Goal: Information Seeking & Learning: Learn about a topic

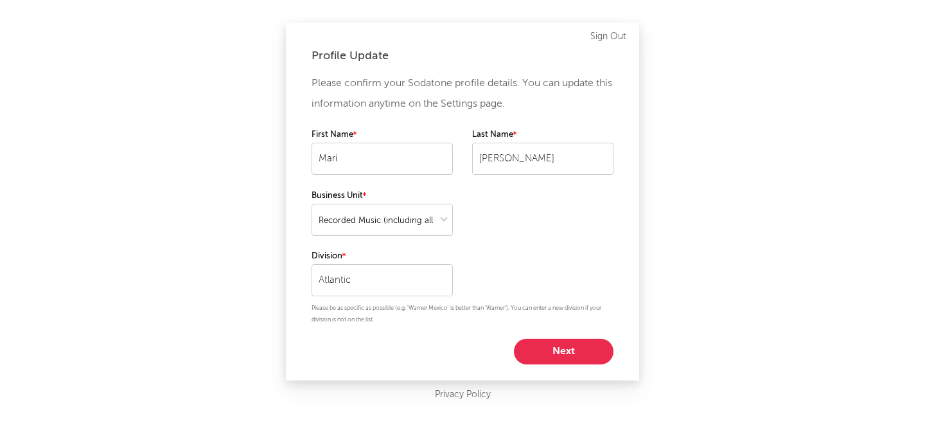
select select "recorded_music"
click at [564, 356] on button "Next" at bounding box center [564, 352] width 100 height 26
select select "marketing"
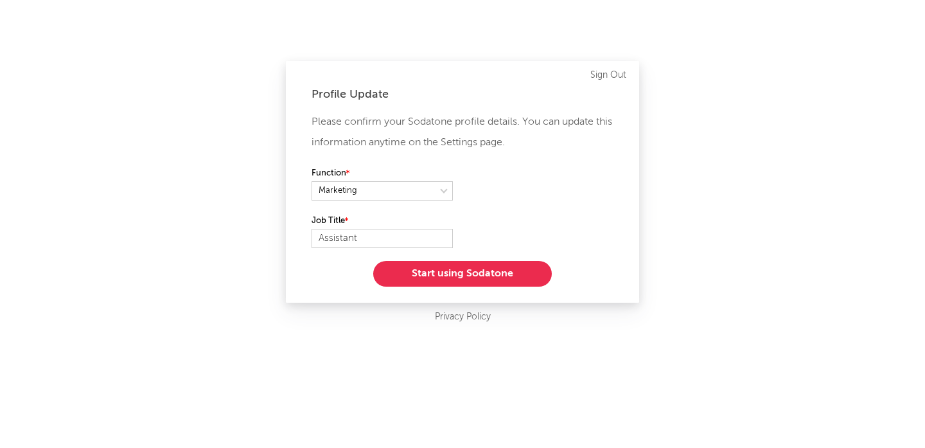
click at [481, 276] on button "Start using Sodatone" at bounding box center [462, 274] width 179 height 26
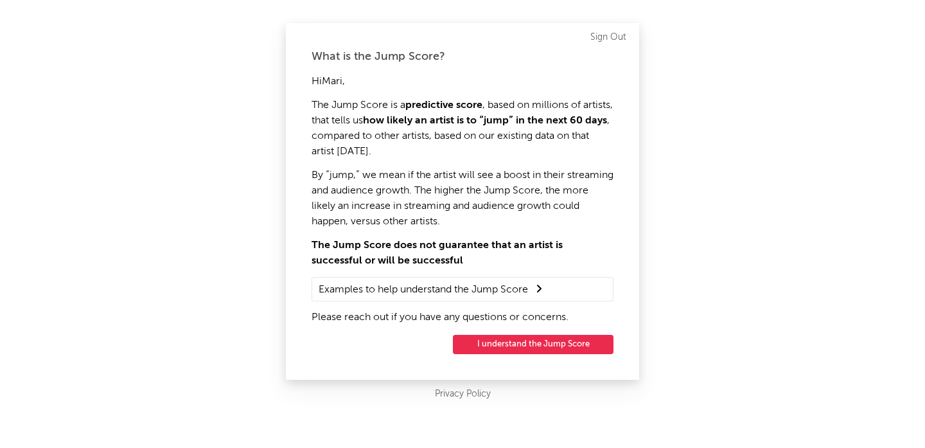
click at [520, 341] on button "I understand the Jump Score" at bounding box center [533, 344] width 161 height 19
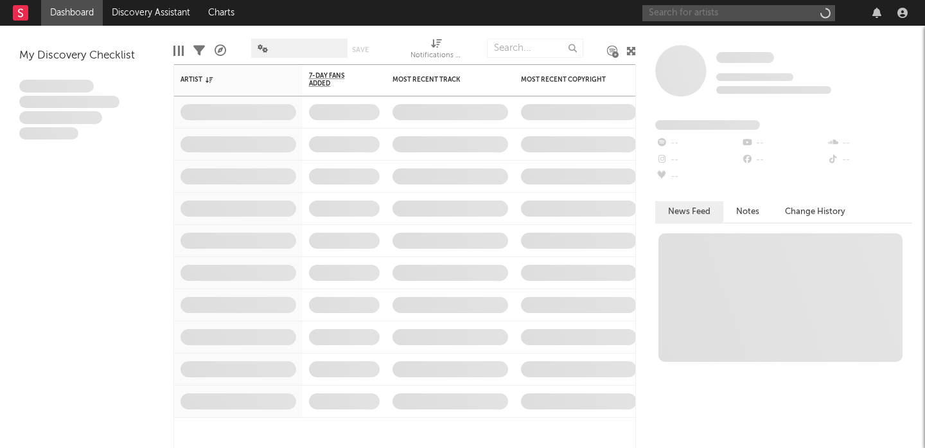
click at [682, 7] on input "text" at bounding box center [739, 13] width 193 height 16
type input "C"
type input "[PERSON_NAME]"
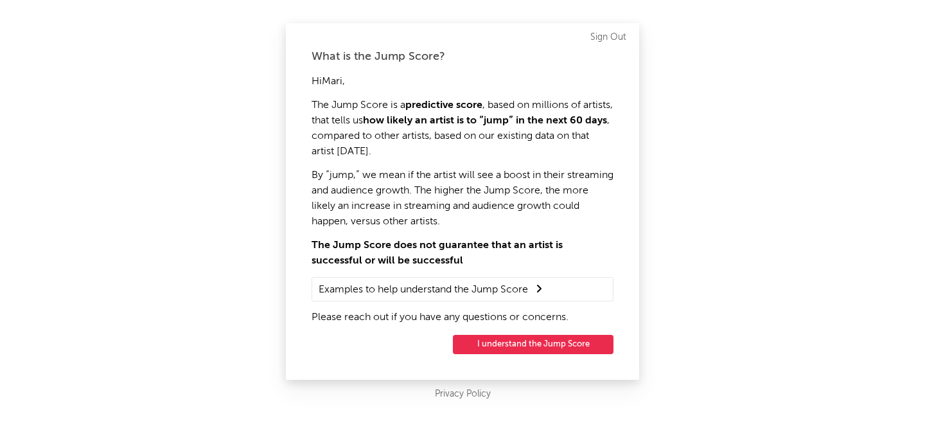
click at [568, 343] on button "I understand the Jump Score" at bounding box center [533, 344] width 161 height 19
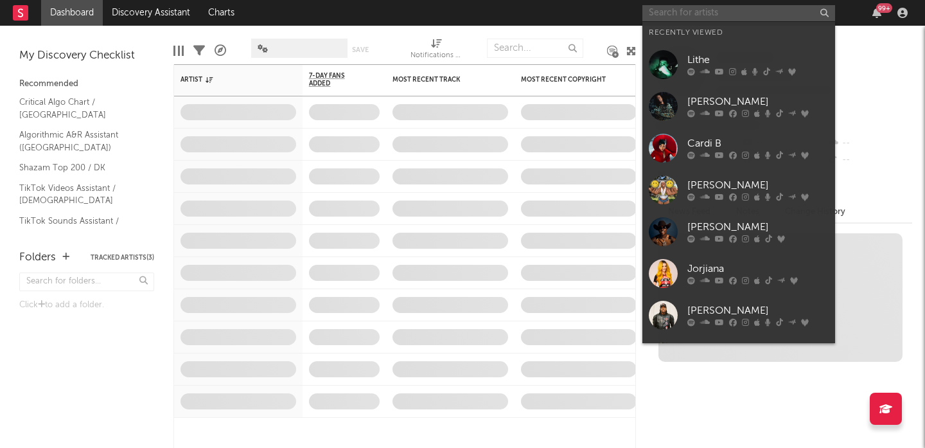
click at [677, 10] on input "text" at bounding box center [739, 13] width 193 height 16
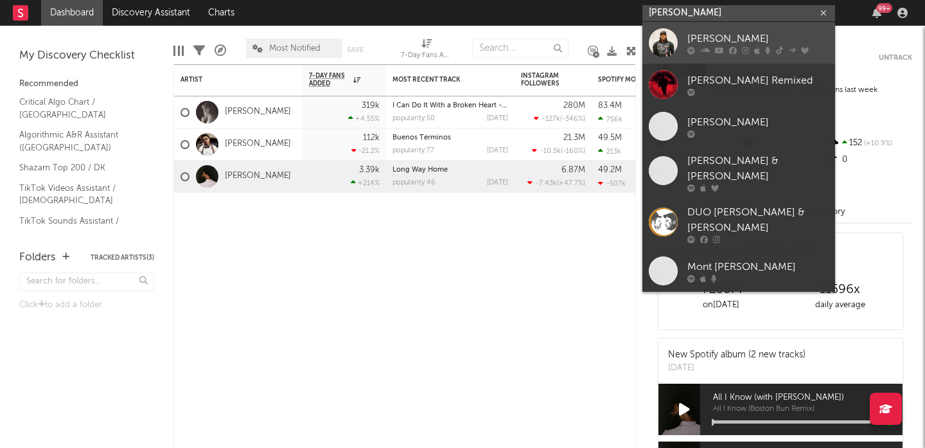
type input "[PERSON_NAME]"
click at [693, 40] on div "[PERSON_NAME]" at bounding box center [758, 38] width 141 height 15
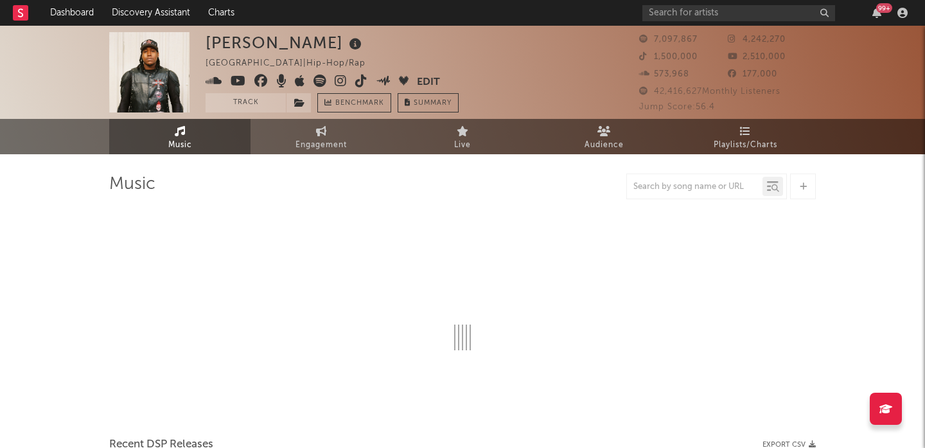
click at [713, 195] on div at bounding box center [707, 186] width 161 height 26
select select "6m"
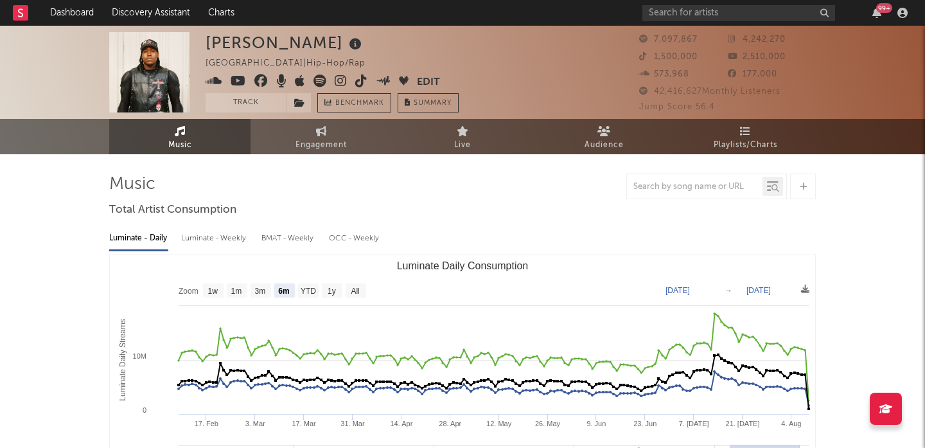
click at [701, 181] on div at bounding box center [695, 187] width 136 height 16
click at [697, 183] on input "text" at bounding box center [695, 187] width 136 height 10
type input "CANNONBALL"
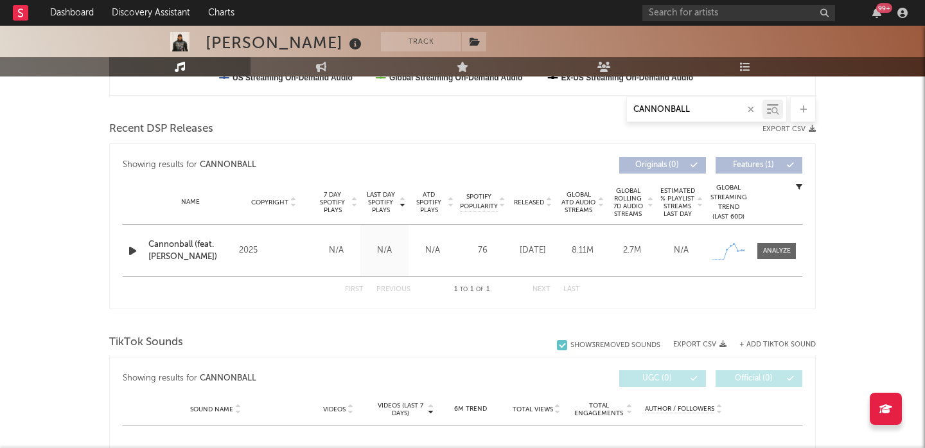
scroll to position [414, 0]
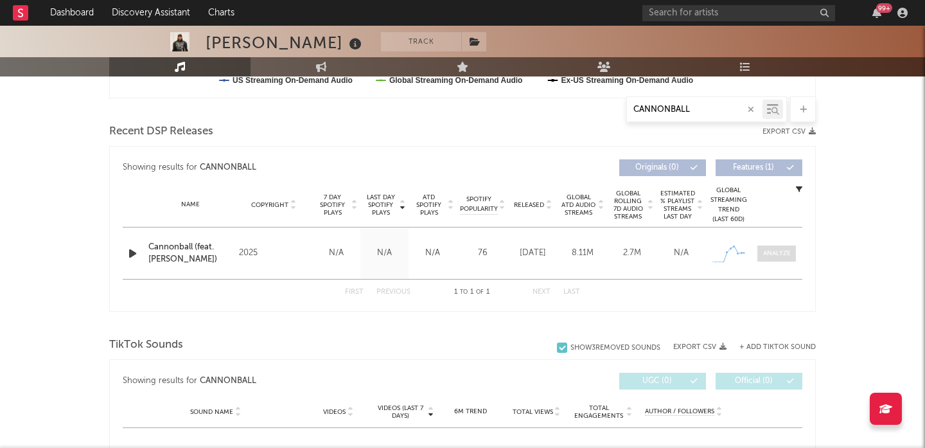
click at [775, 249] on div at bounding box center [777, 254] width 28 height 10
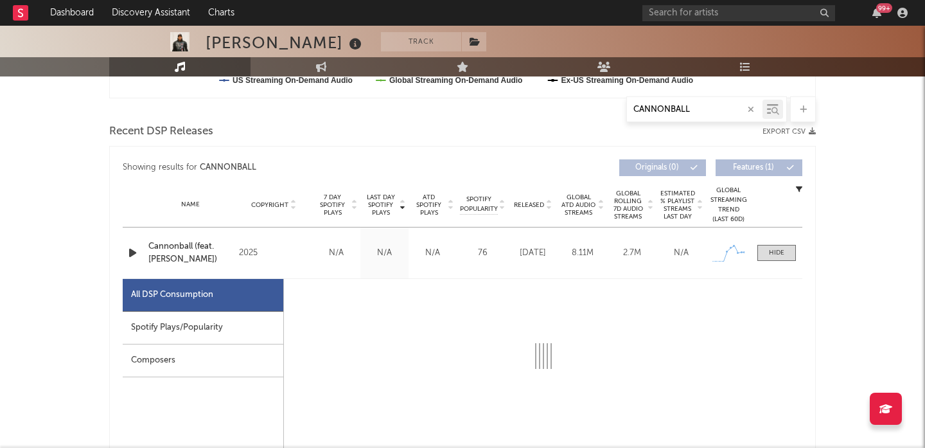
select select "1w"
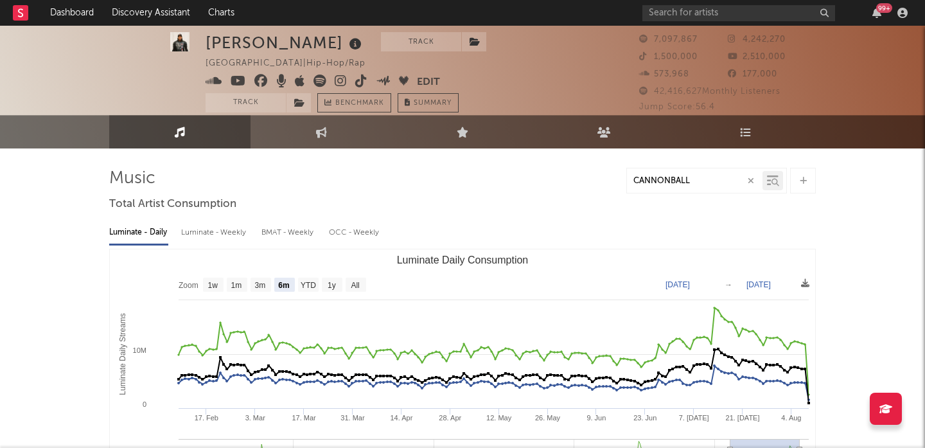
scroll to position [0, 0]
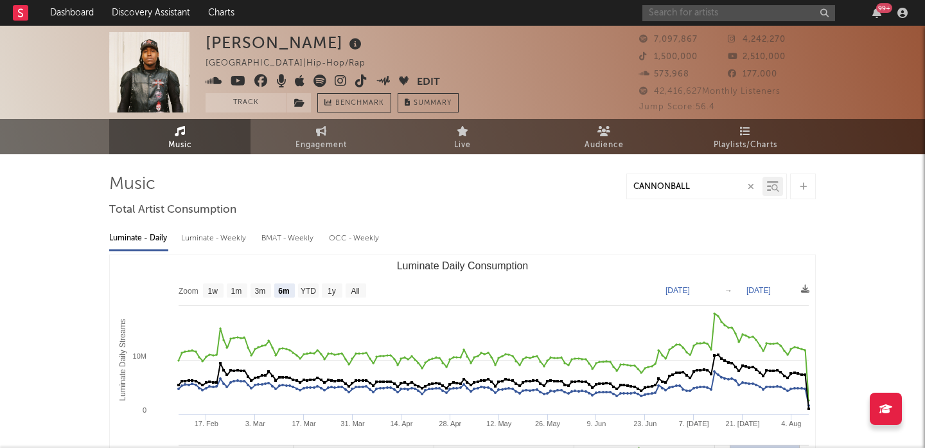
click at [706, 15] on input "text" at bounding box center [739, 13] width 193 height 16
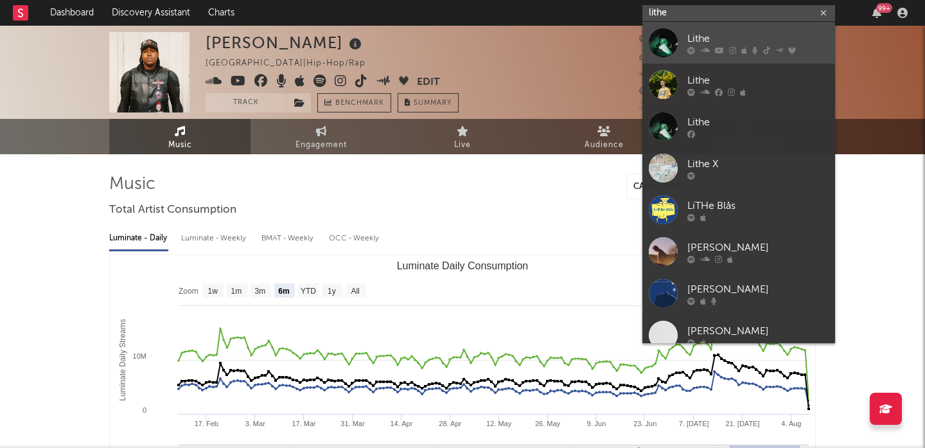
type input "lithe"
click at [678, 29] on link "Lithe" at bounding box center [739, 43] width 193 height 42
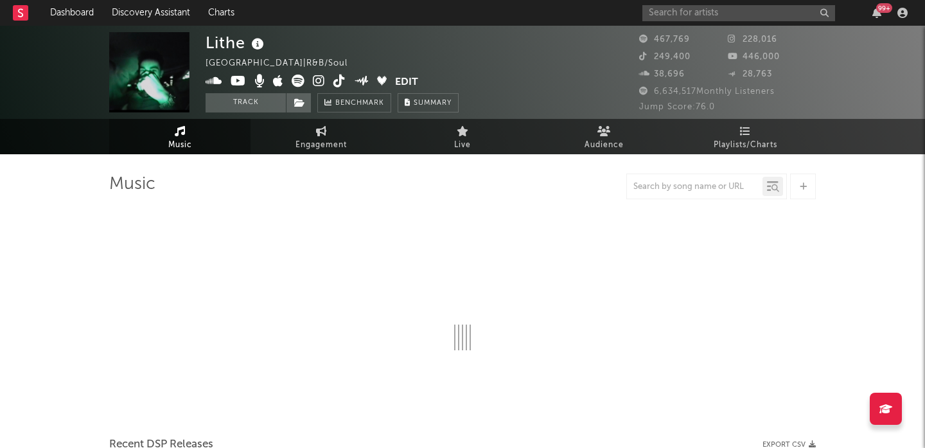
select select "6m"
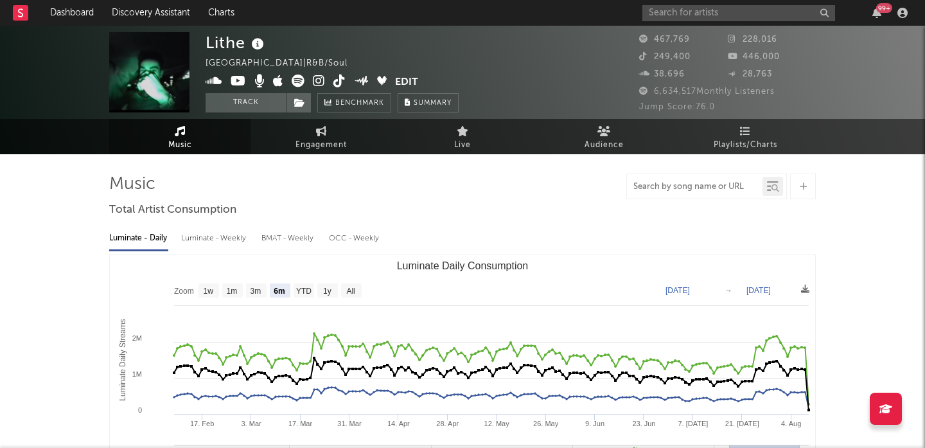
click at [688, 187] on input "text" at bounding box center [695, 187] width 136 height 10
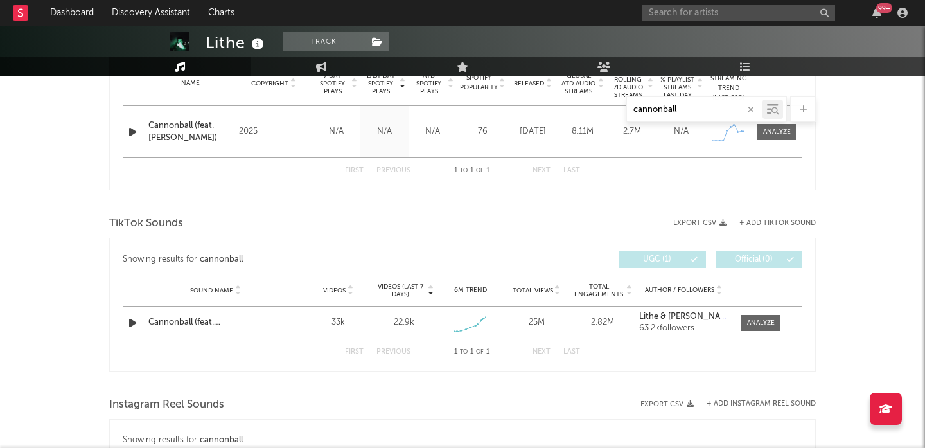
scroll to position [589, 0]
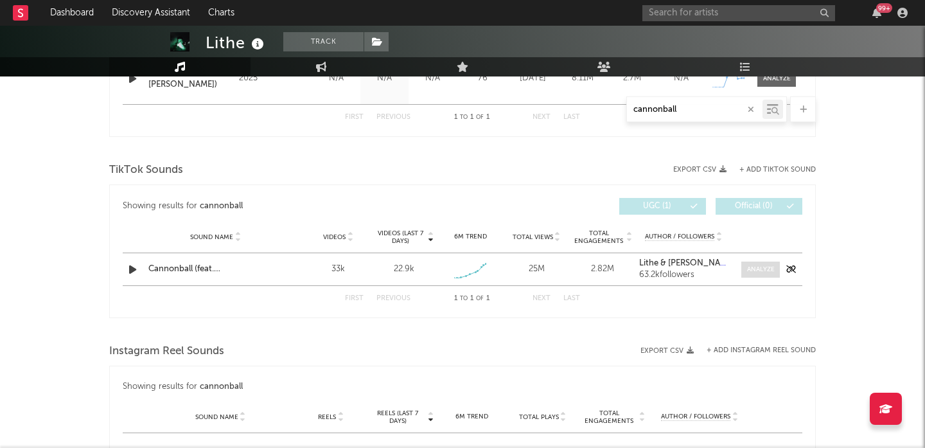
type input "cannonball"
click at [760, 271] on div at bounding box center [761, 270] width 28 height 10
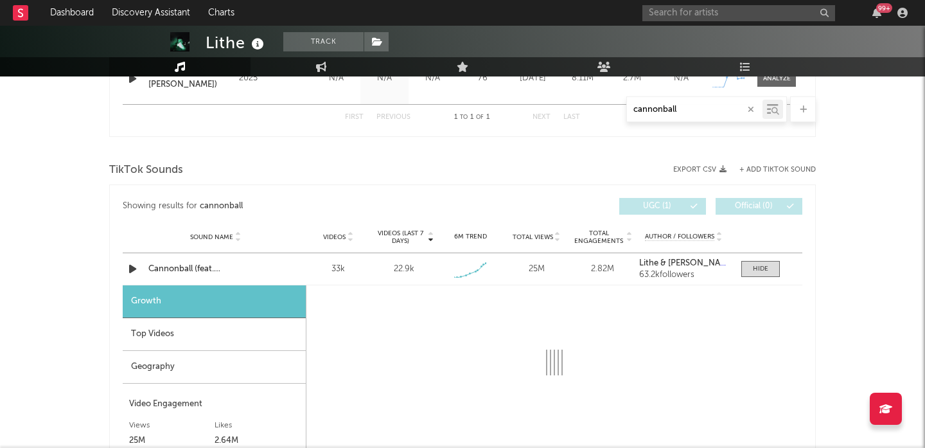
select select "1w"
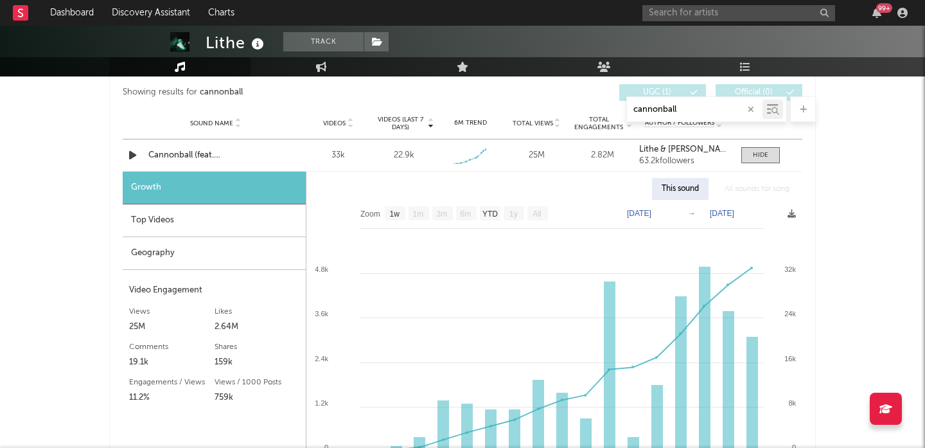
scroll to position [741, 0]
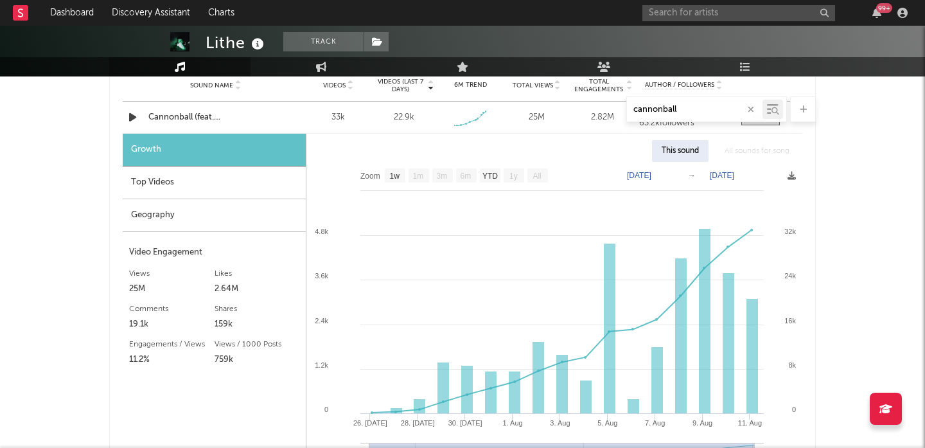
click at [406, 89] on span "Videos (last 7 days)" at bounding box center [401, 85] width 52 height 15
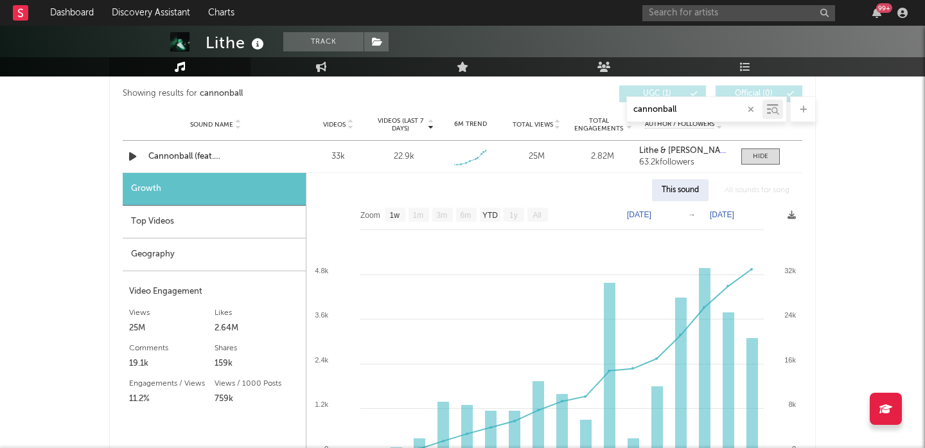
scroll to position [702, 0]
